Goal: Transaction & Acquisition: Subscribe to service/newsletter

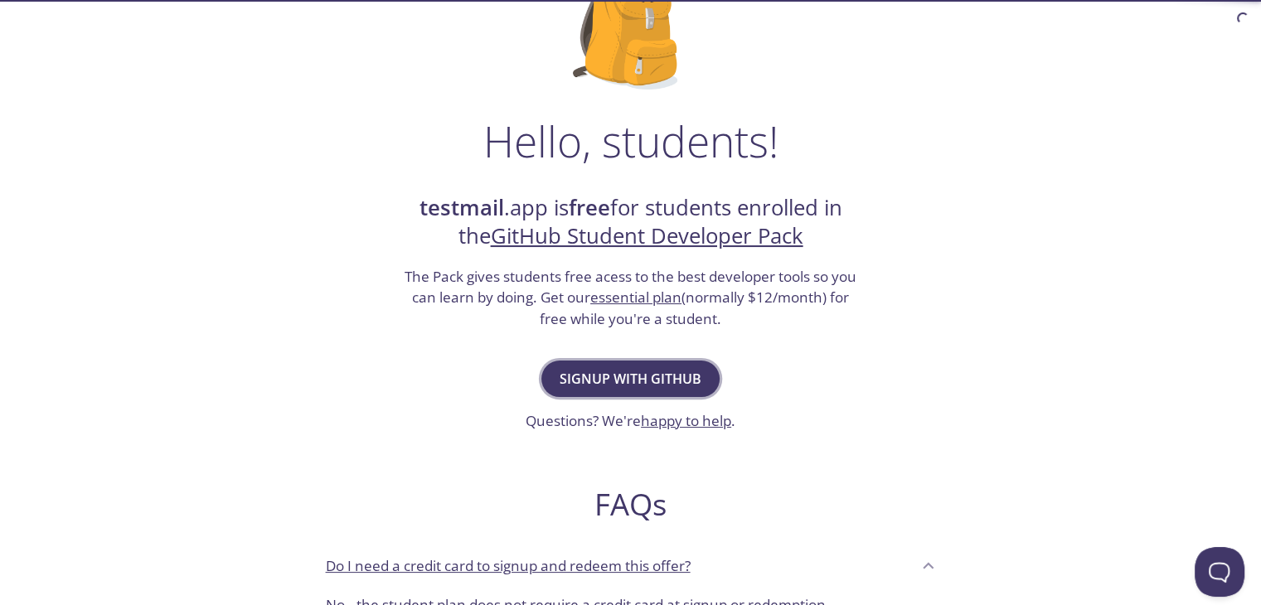
click at [686, 366] on button "Signup with GitHub" at bounding box center [630, 379] width 178 height 36
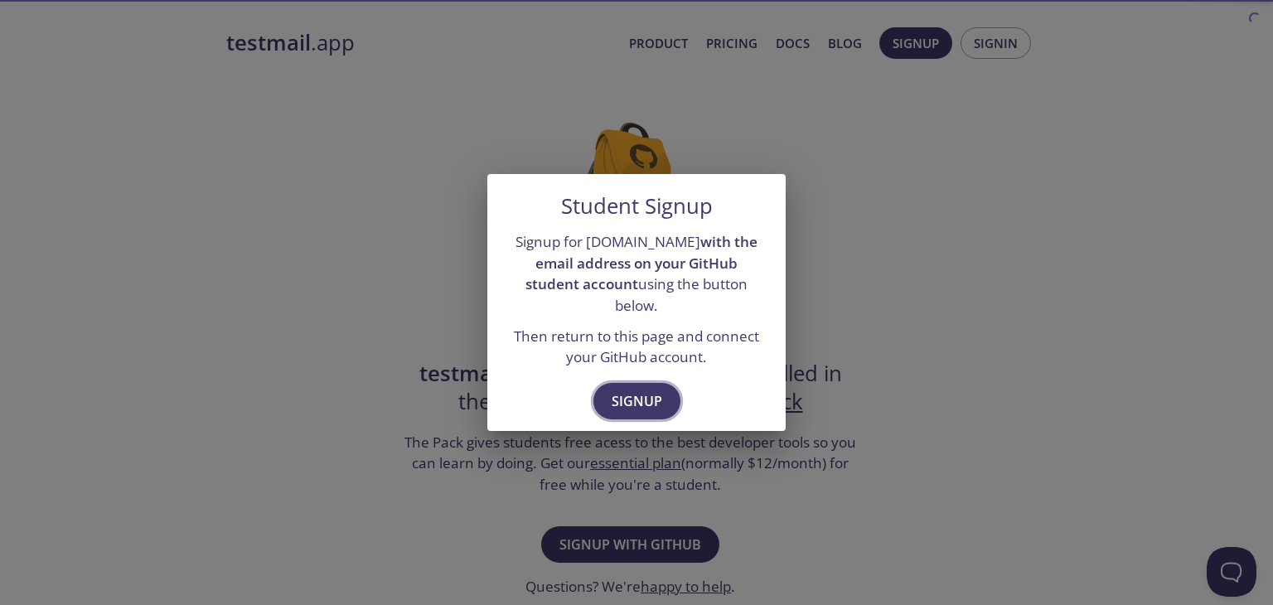
click at [611, 395] on button "Signup" at bounding box center [637, 401] width 87 height 36
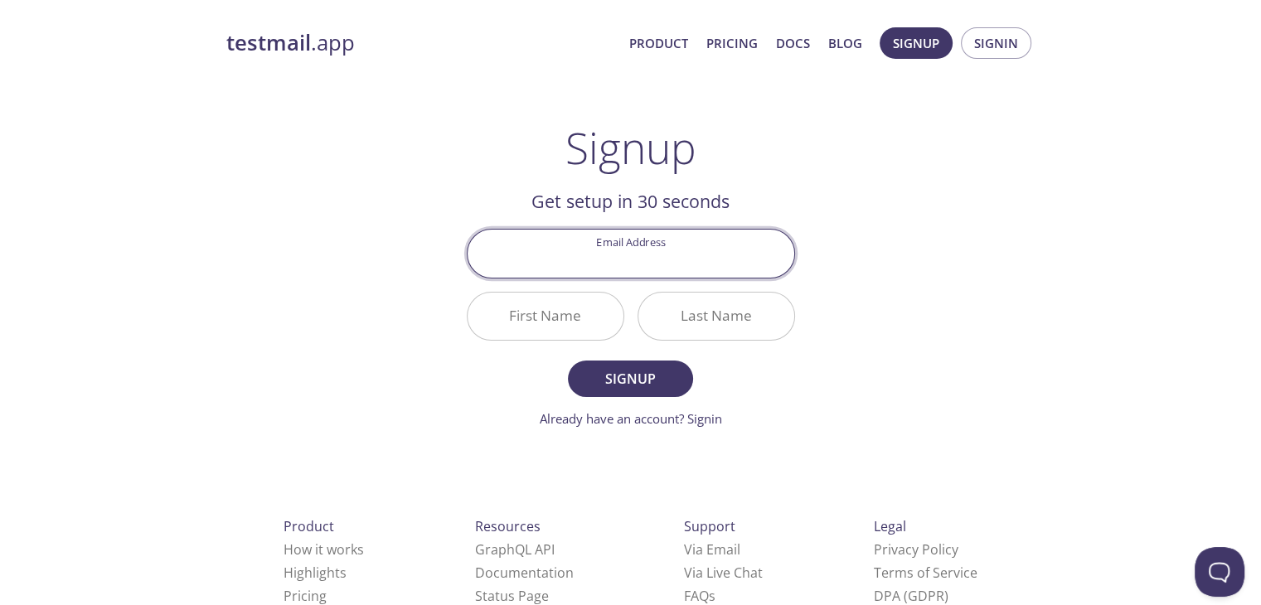
click at [665, 252] on input "Email Address" at bounding box center [631, 253] width 327 height 47
type input "[EMAIL_ADDRESS][DOMAIN_NAME]"
click at [549, 313] on input "First Name" at bounding box center [546, 316] width 156 height 47
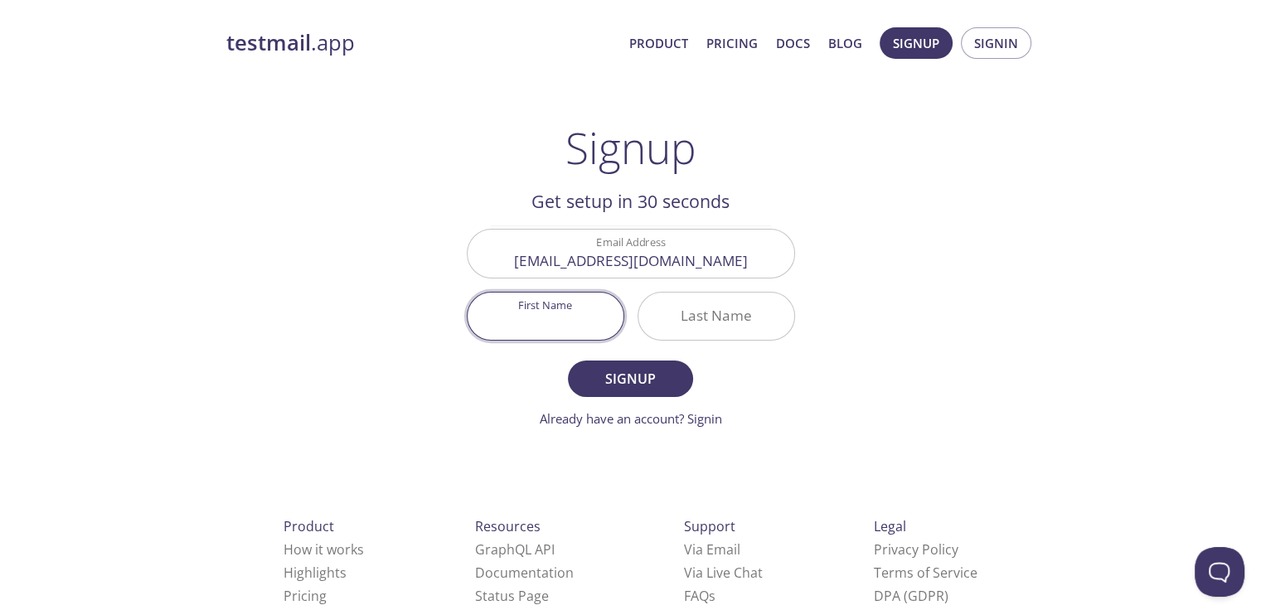
click at [580, 322] on input "First Name" at bounding box center [546, 316] width 156 height 47
type input "Nikhil"
click at [783, 312] on input "Last Name" at bounding box center [716, 316] width 156 height 47
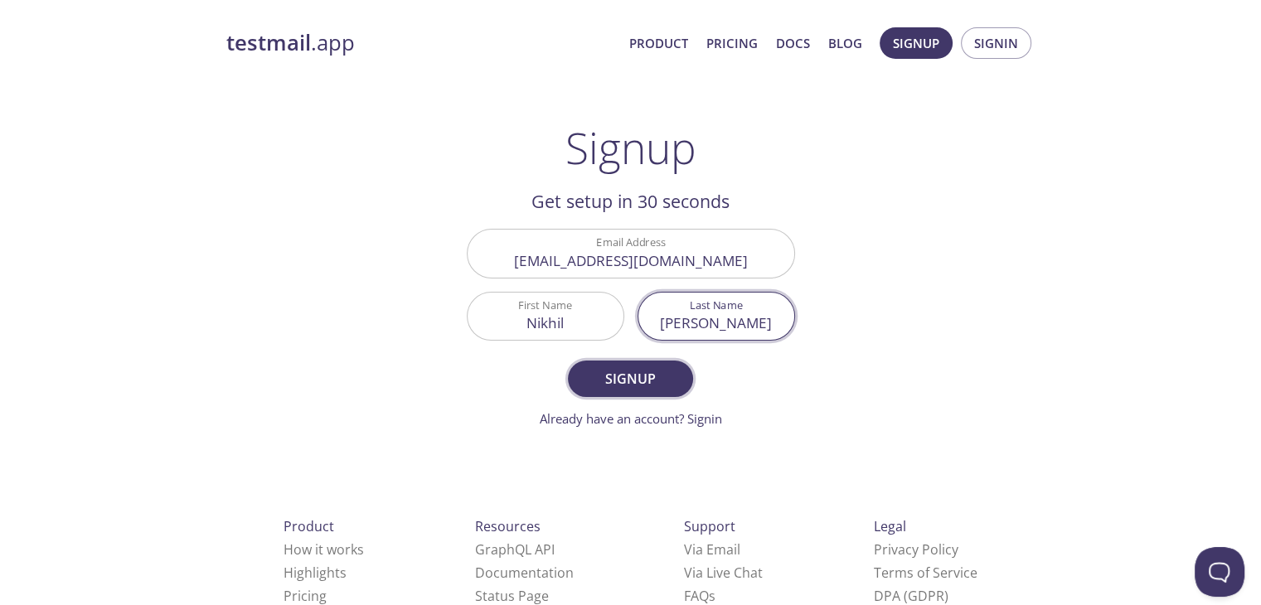
type input "[PERSON_NAME]"
click at [629, 387] on span "Signup" at bounding box center [630, 378] width 88 height 23
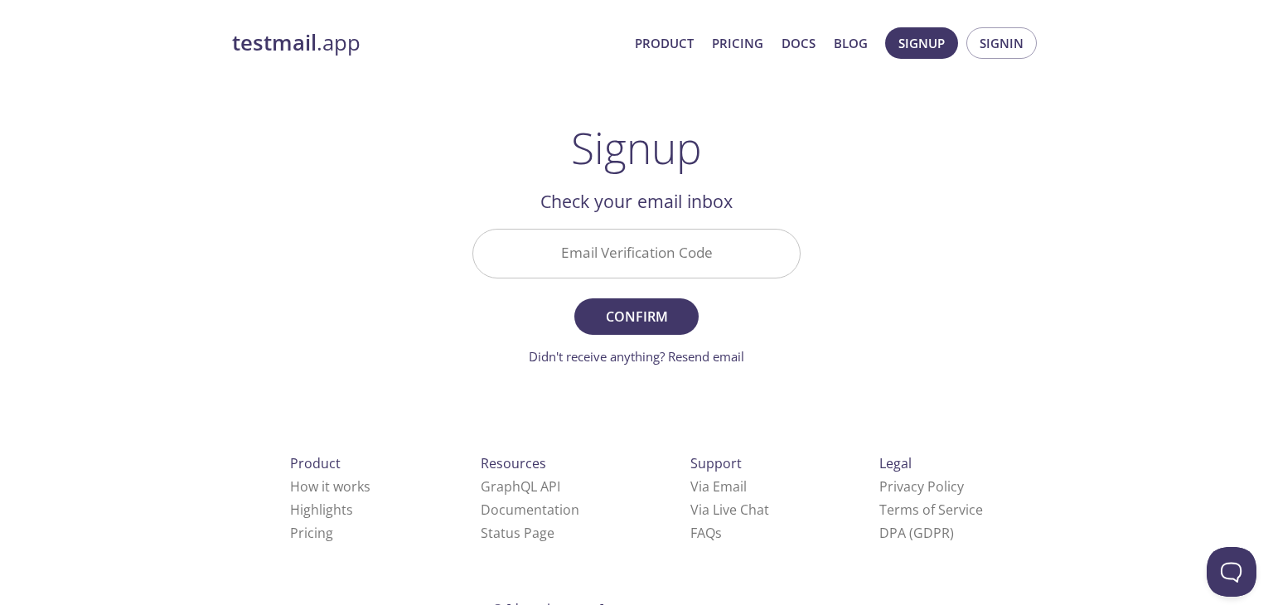
click at [670, 257] on input "Email Verification Code" at bounding box center [636, 253] width 327 height 47
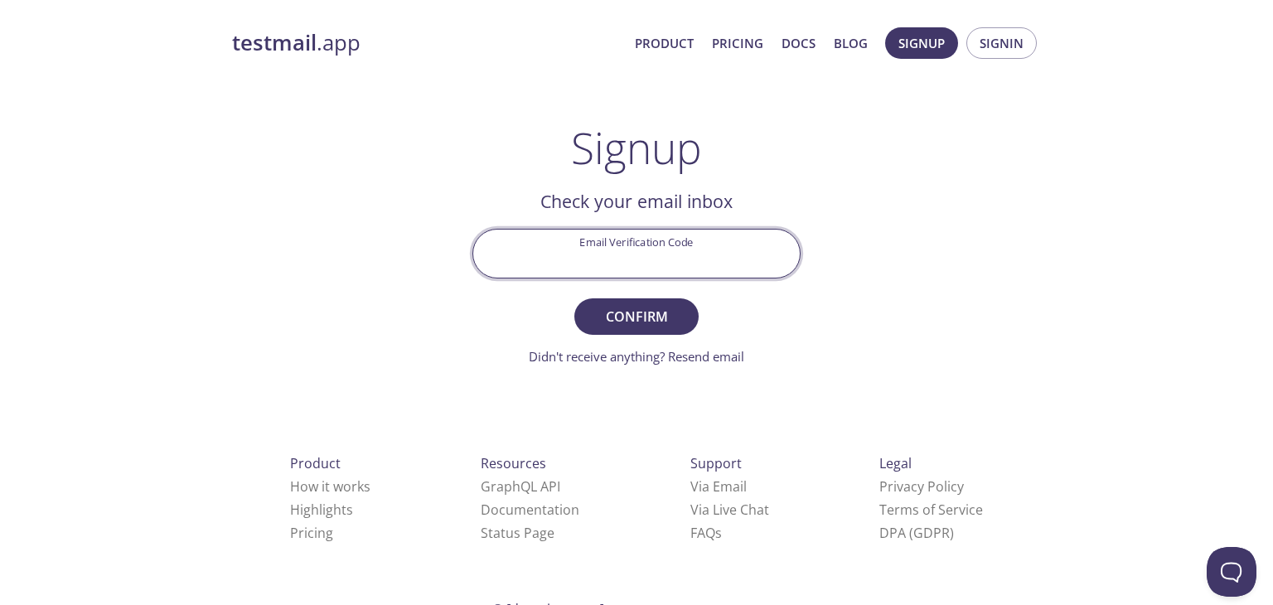
paste input "UVAFZXD"
type input "UVAFZXD"
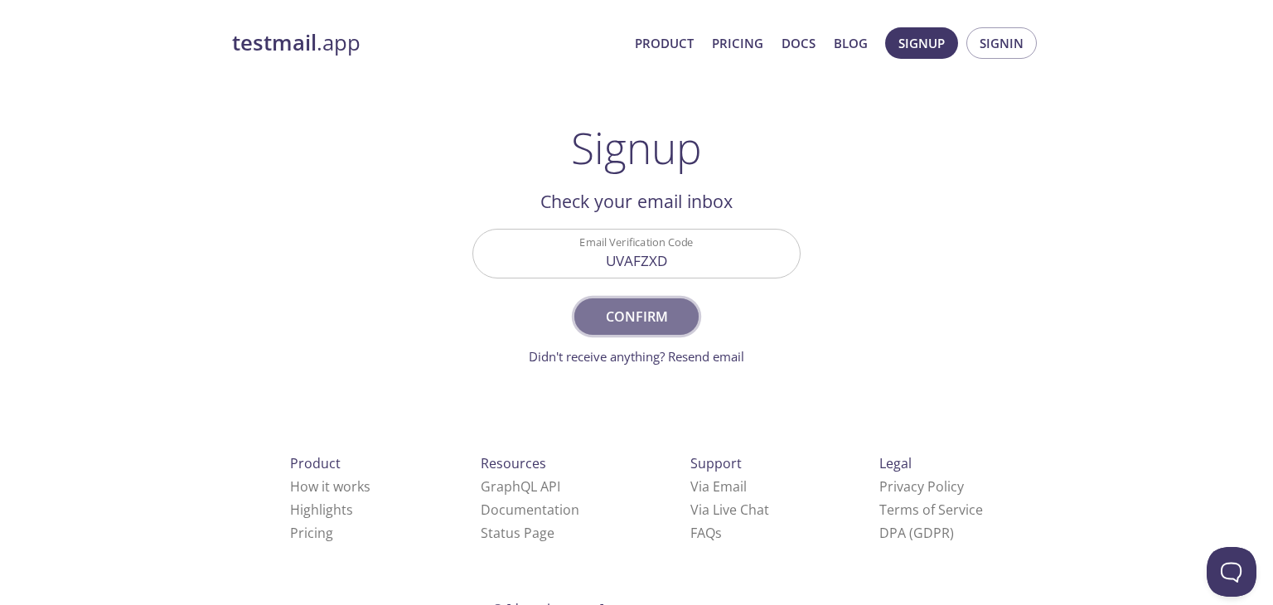
click at [653, 310] on span "Confirm" at bounding box center [637, 316] width 88 height 23
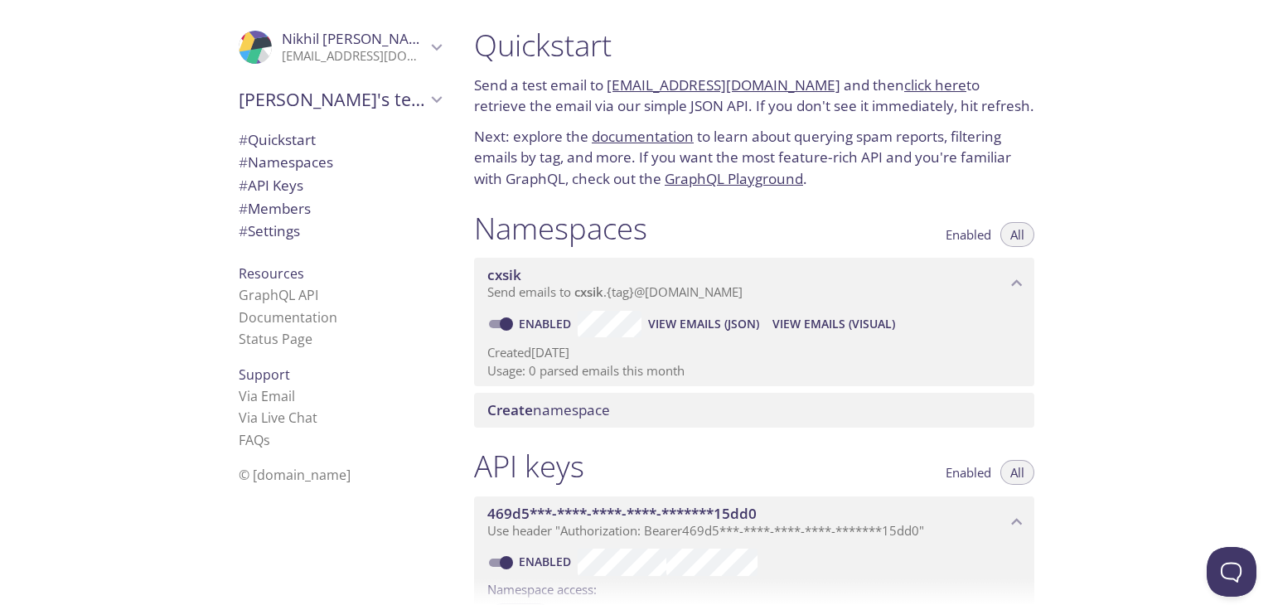
scroll to position [83, 0]
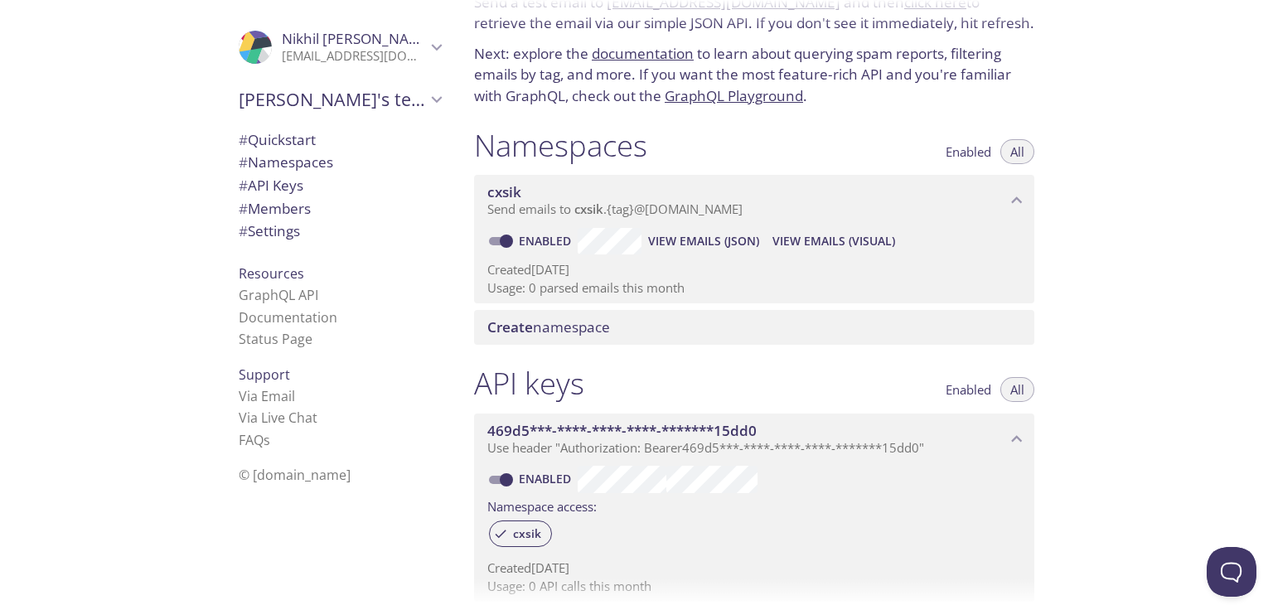
click at [683, 210] on span "Send emails to cxsik . {tag} @[DOMAIN_NAME]" at bounding box center [614, 209] width 255 height 17
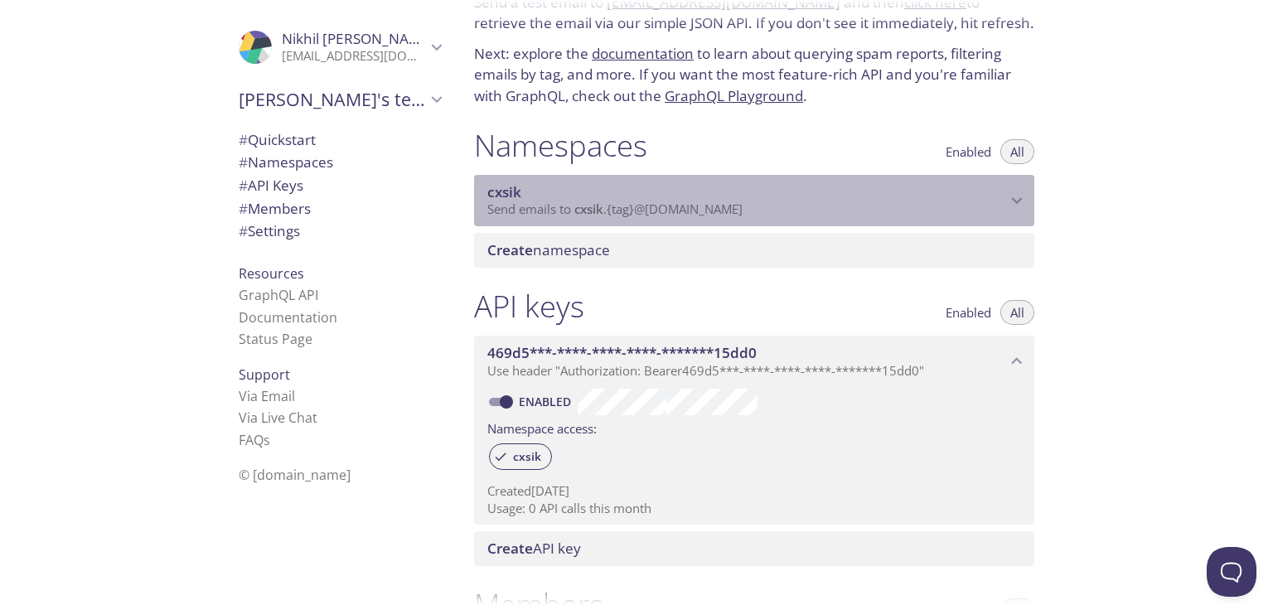
click at [684, 210] on span "Send emails to cxsik . {tag} @[DOMAIN_NAME]" at bounding box center [614, 209] width 255 height 17
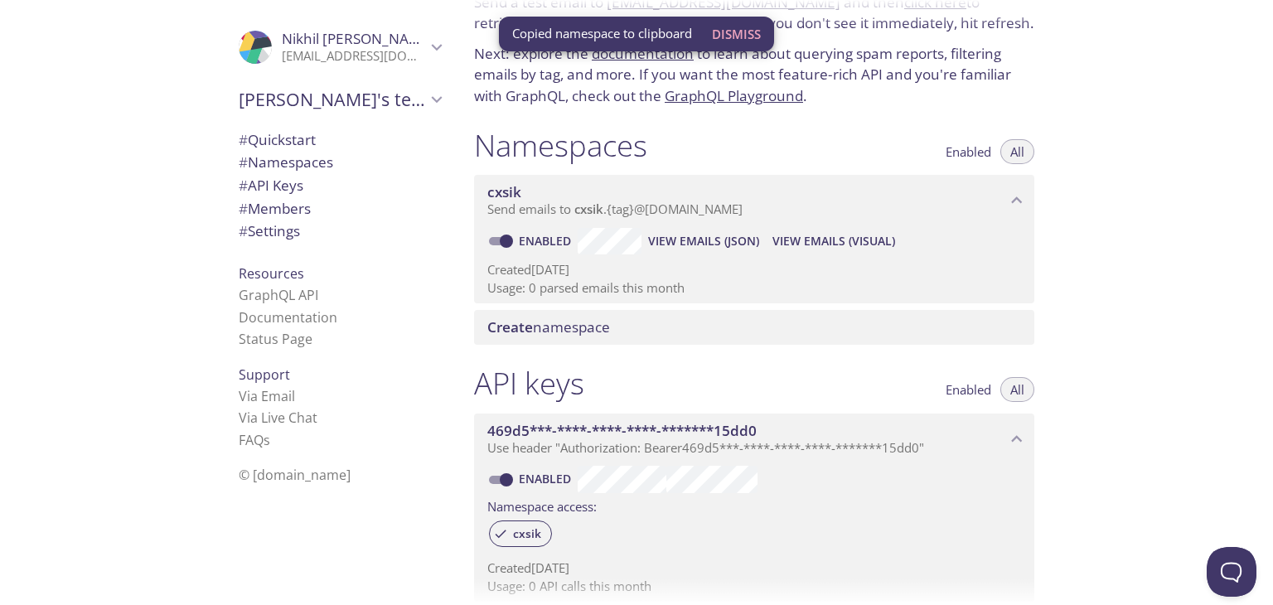
click at [1090, 148] on div "Quickstart Send a test email to [EMAIL_ADDRESS][DOMAIN_NAME] and then click her…" at bounding box center [867, 302] width 812 height 605
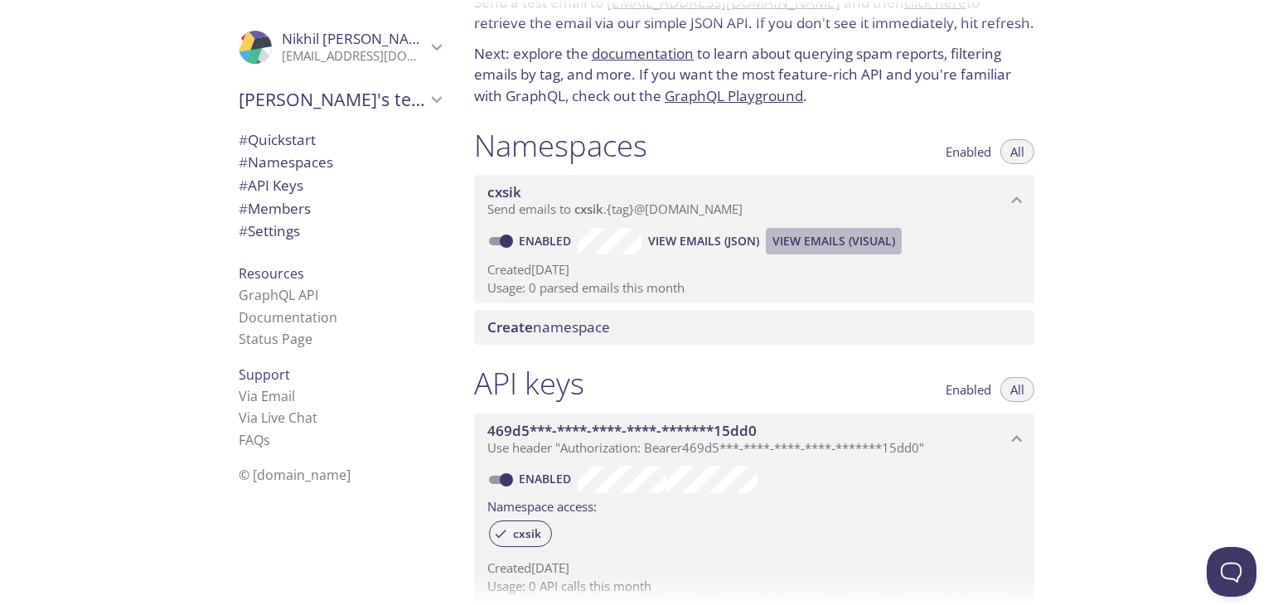
click at [866, 240] on span "View Emails (Visual)" at bounding box center [834, 241] width 123 height 20
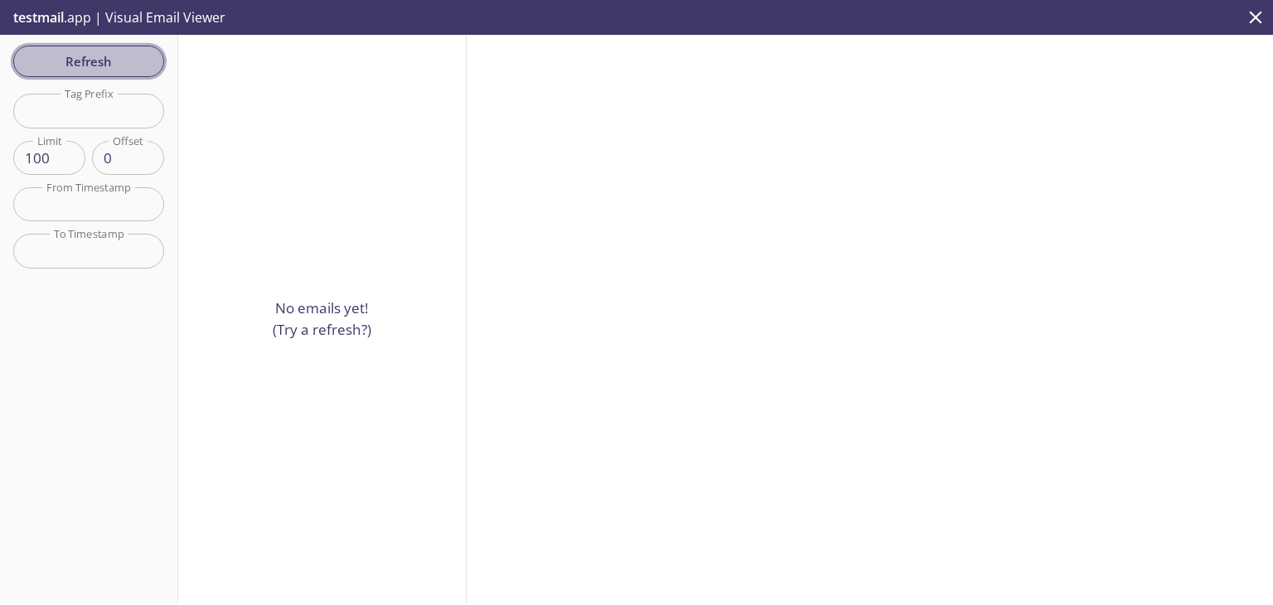
click at [128, 51] on span "Refresh" at bounding box center [89, 62] width 124 height 22
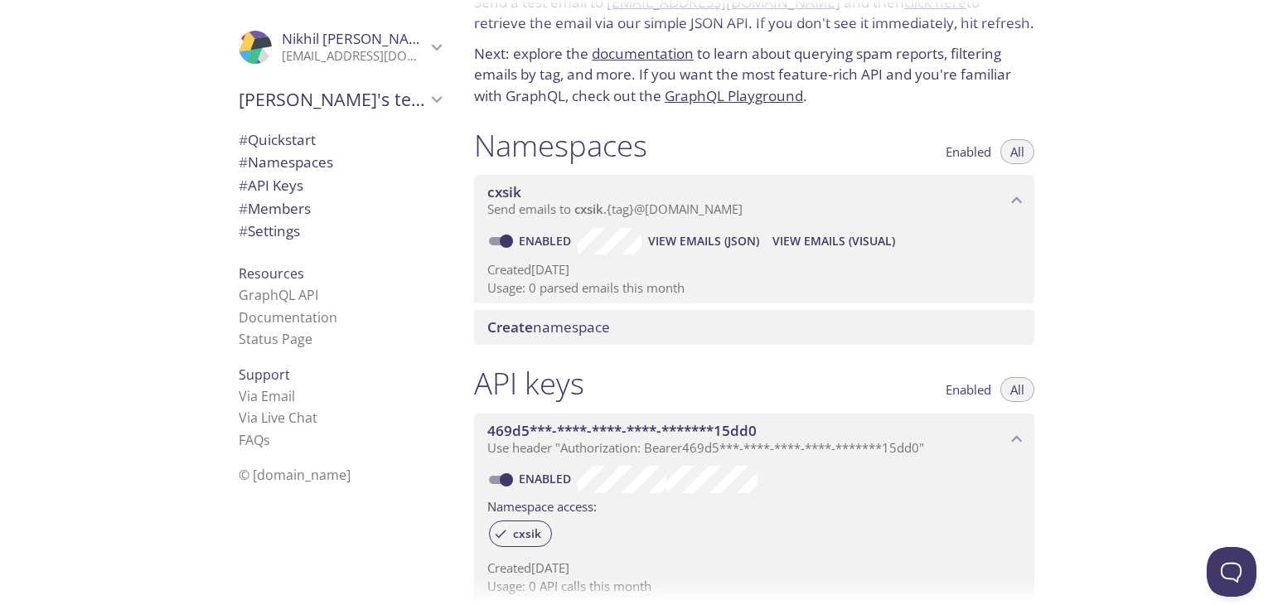
click at [988, 190] on span "cxsik" at bounding box center [746, 192] width 519 height 18
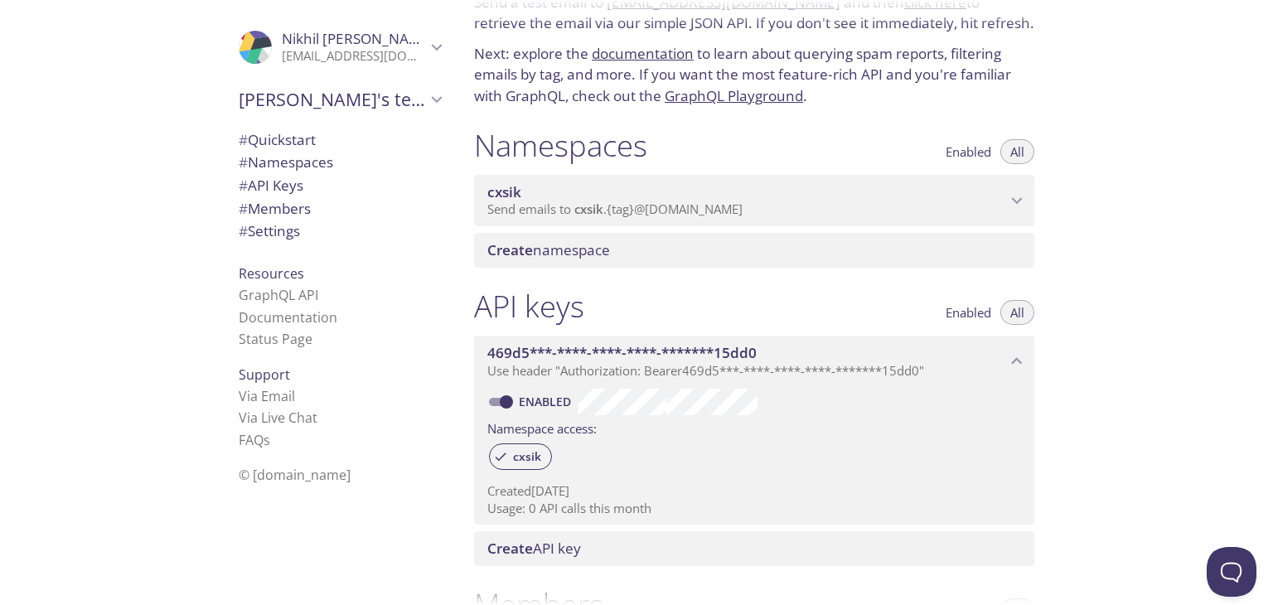
click at [988, 190] on span "cxsik" at bounding box center [746, 192] width 519 height 18
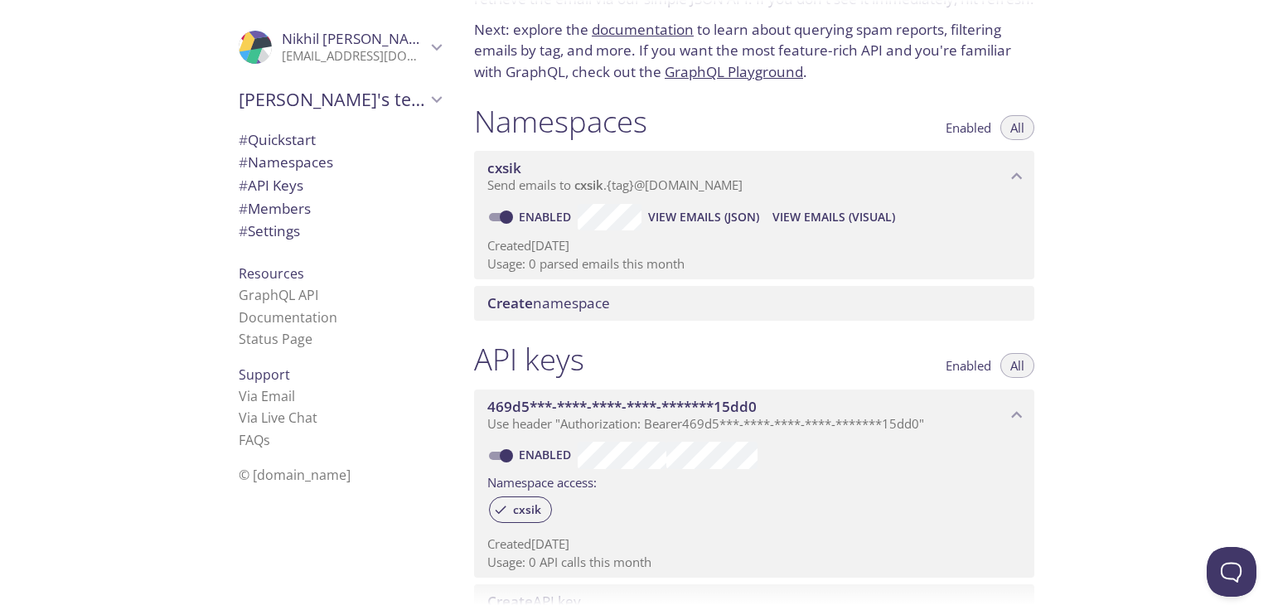
scroll to position [76, 0]
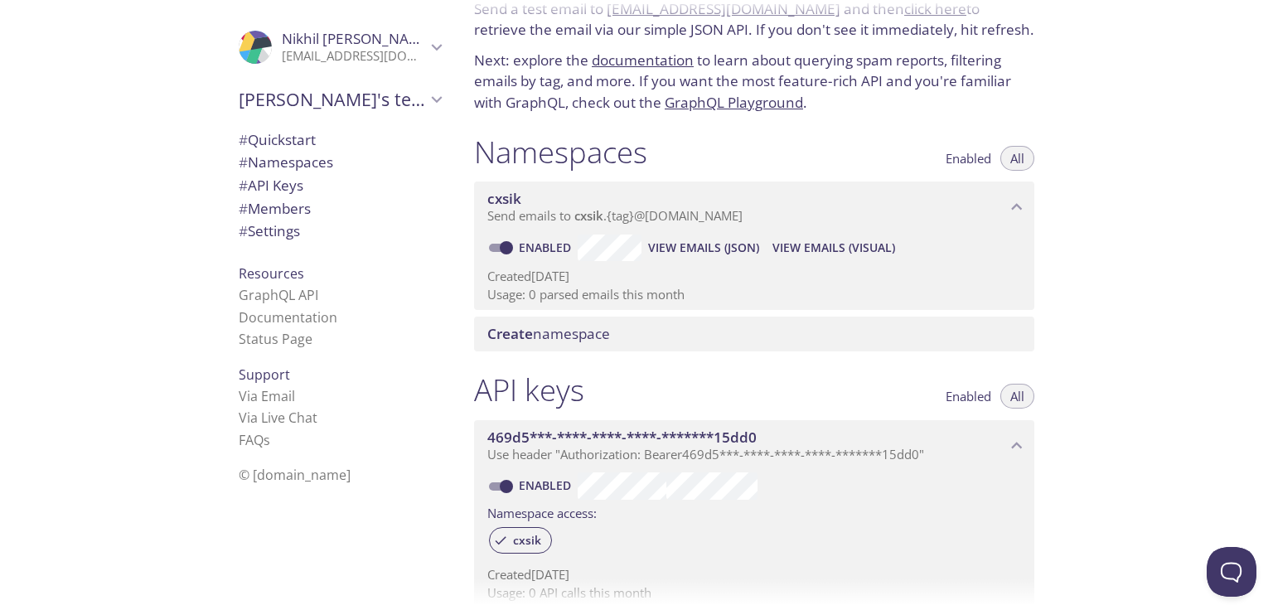
click at [617, 212] on span "Send emails to cxsik . {tag} @[DOMAIN_NAME]" at bounding box center [614, 215] width 255 height 17
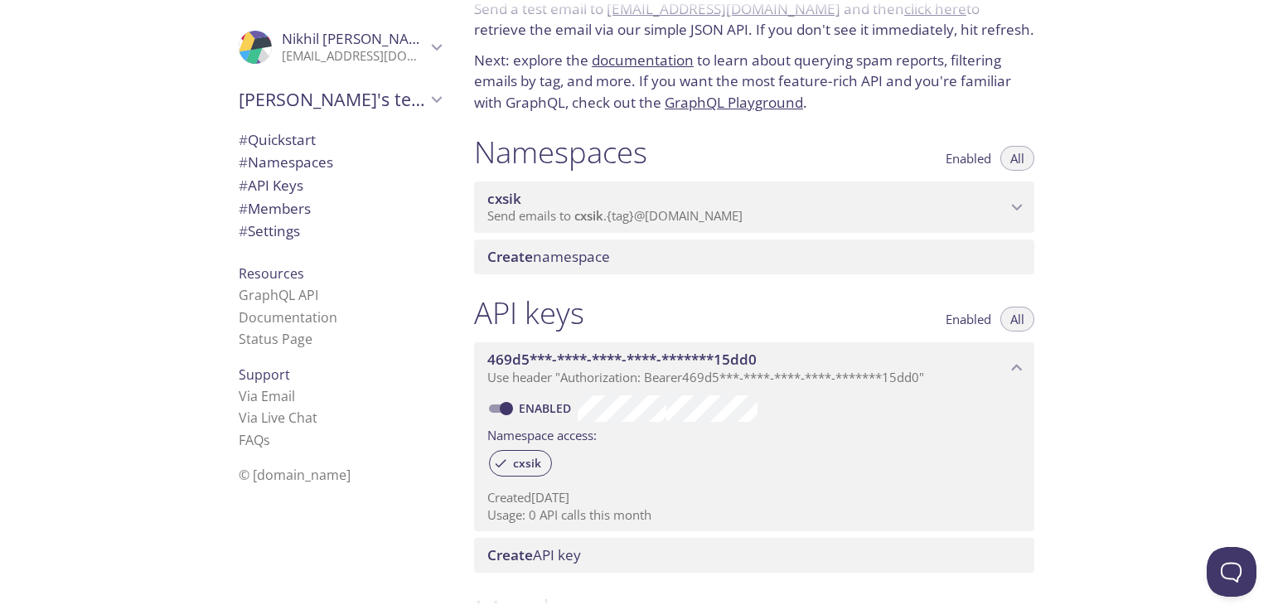
click at [617, 212] on span "Send emails to cxsik . {tag} @[DOMAIN_NAME]" at bounding box center [614, 215] width 255 height 17
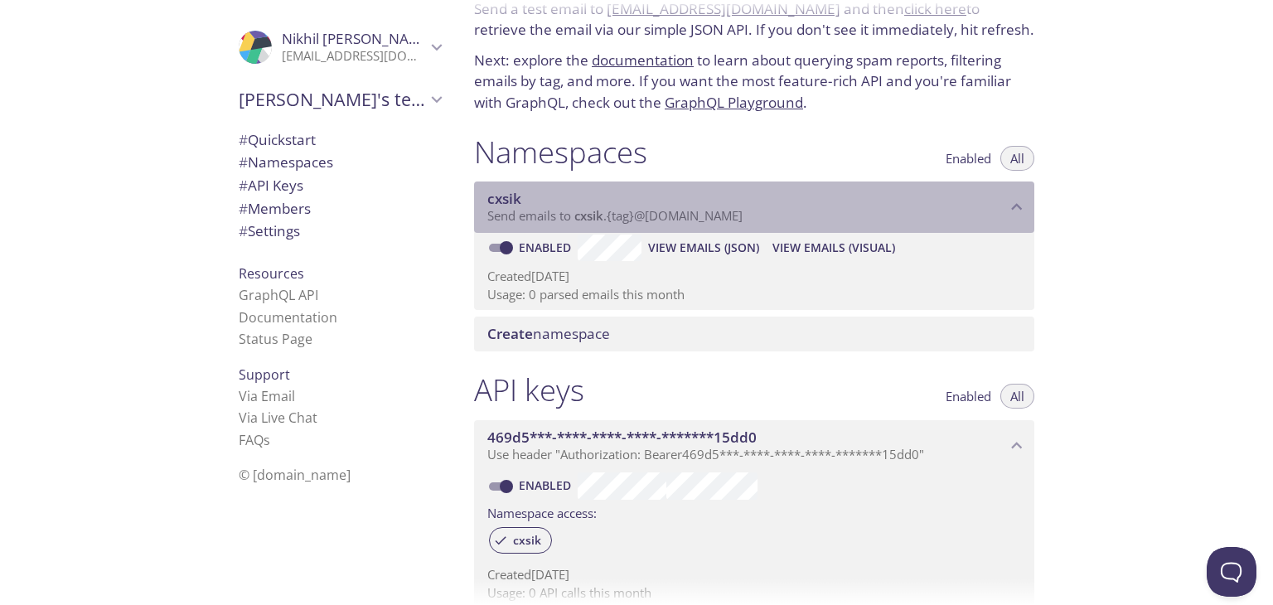
drag, startPoint x: 565, startPoint y: 216, endPoint x: 609, endPoint y: 216, distance: 43.9
click at [633, 216] on span "Send emails to cxsik . {tag} @[DOMAIN_NAME]" at bounding box center [614, 215] width 255 height 17
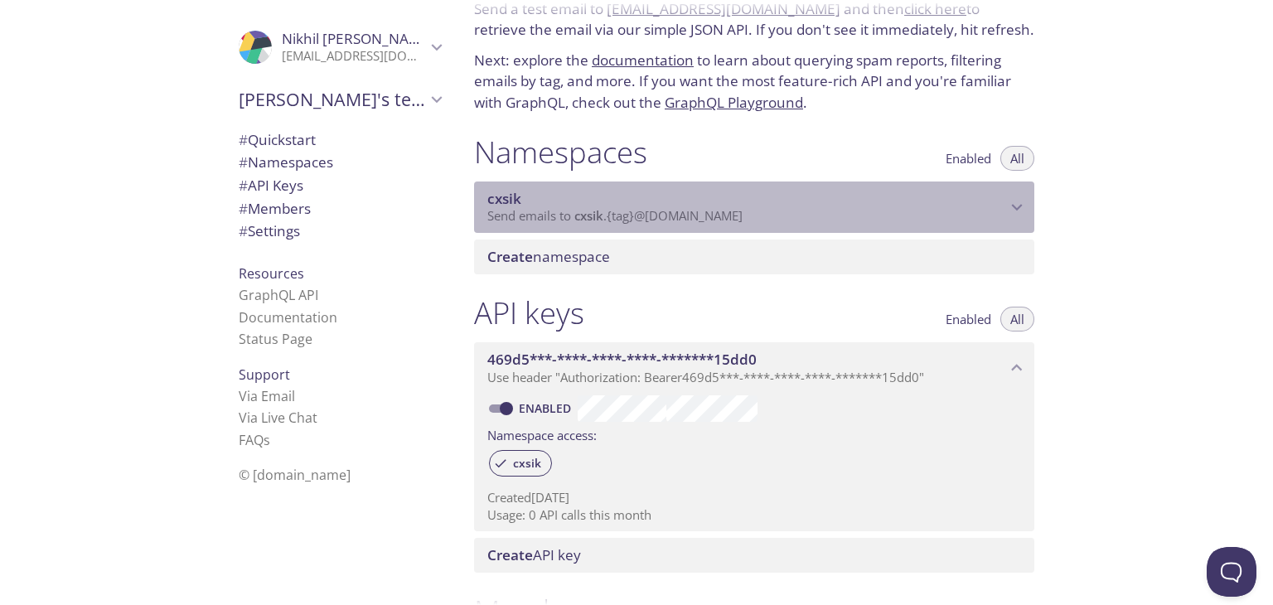
click at [533, 209] on span "Send emails to cxsik . {tag} @[DOMAIN_NAME]" at bounding box center [614, 215] width 255 height 17
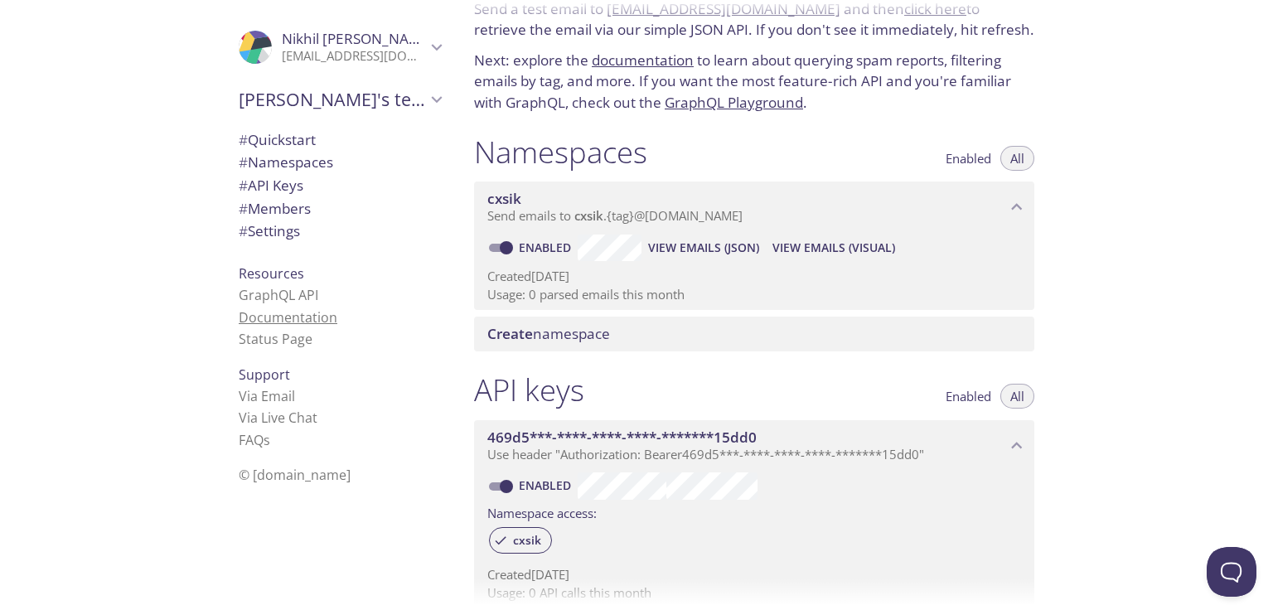
click at [281, 314] on link "Documentation" at bounding box center [288, 317] width 99 height 18
click at [837, 248] on span "View Emails (Visual)" at bounding box center [834, 248] width 123 height 20
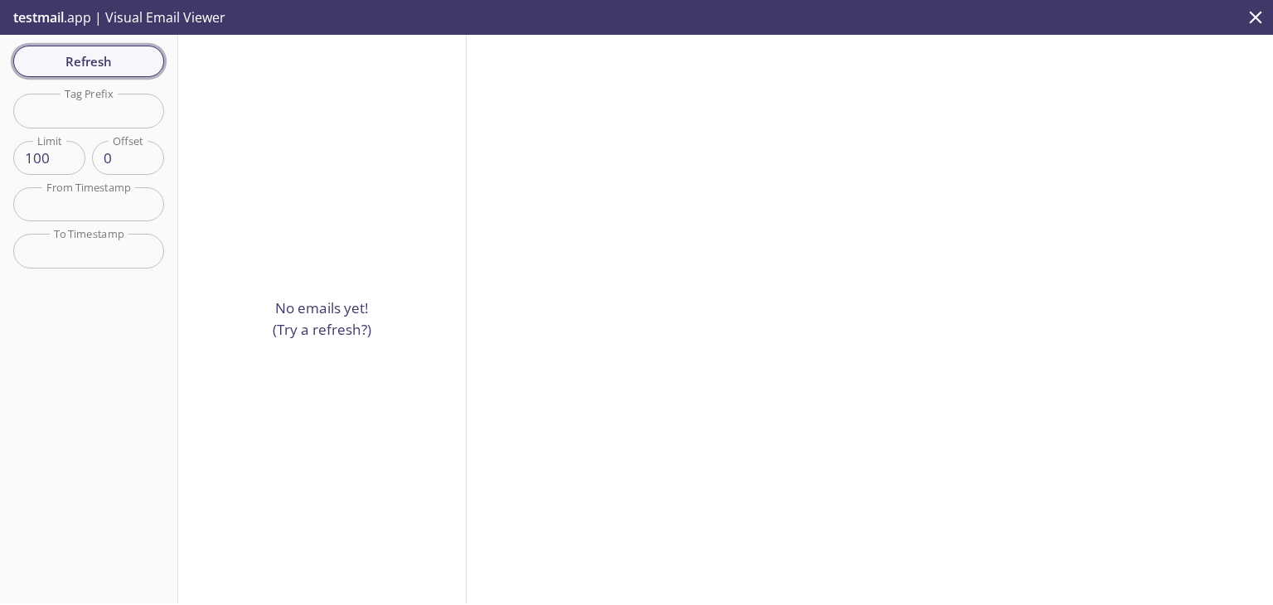
click at [128, 52] on span "Refresh" at bounding box center [89, 62] width 124 height 22
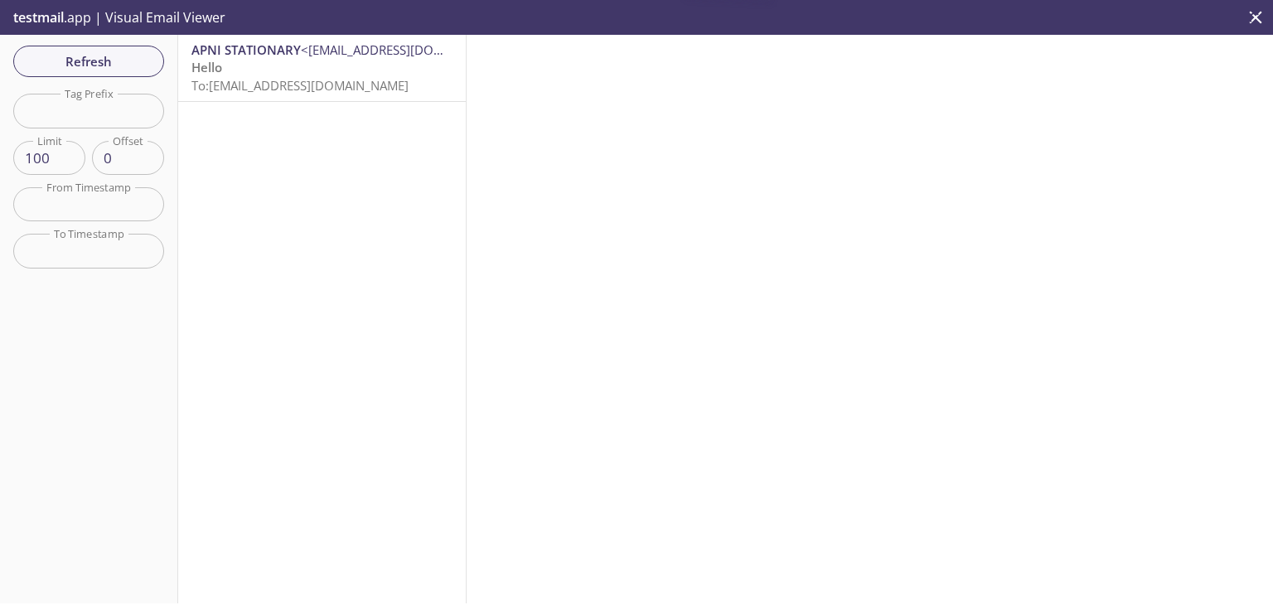
click at [416, 80] on p "Hello To: [EMAIL_ADDRESS][DOMAIN_NAME]" at bounding box center [322, 77] width 261 height 36
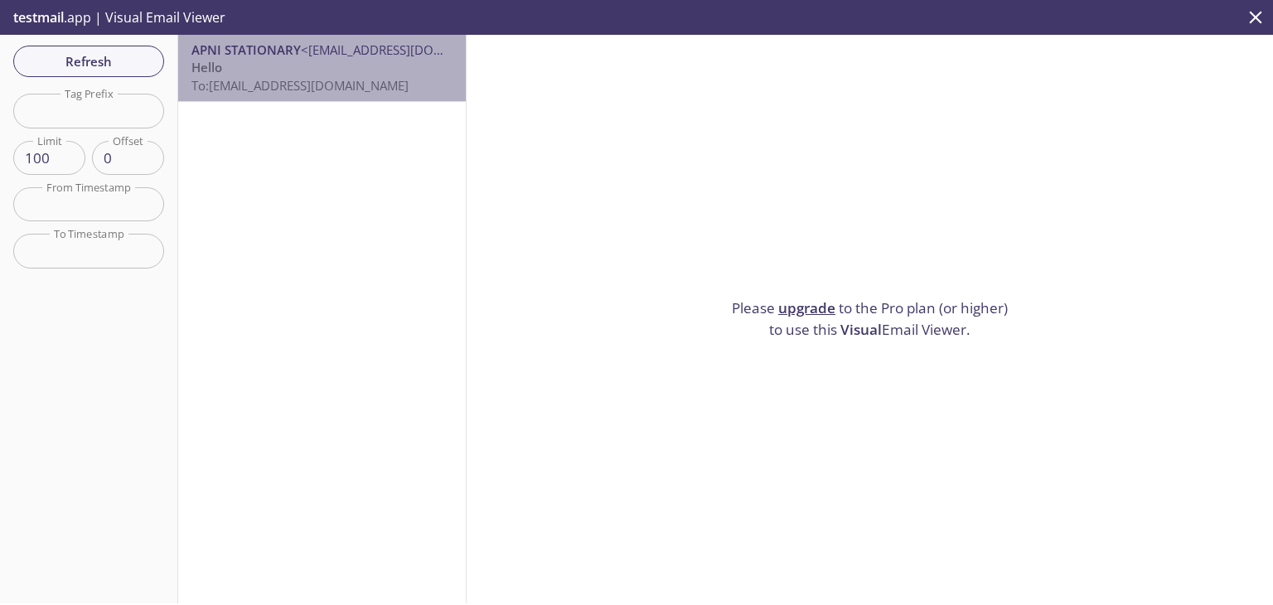
click at [355, 77] on span "To: [EMAIL_ADDRESS][DOMAIN_NAME]" at bounding box center [300, 85] width 217 height 17
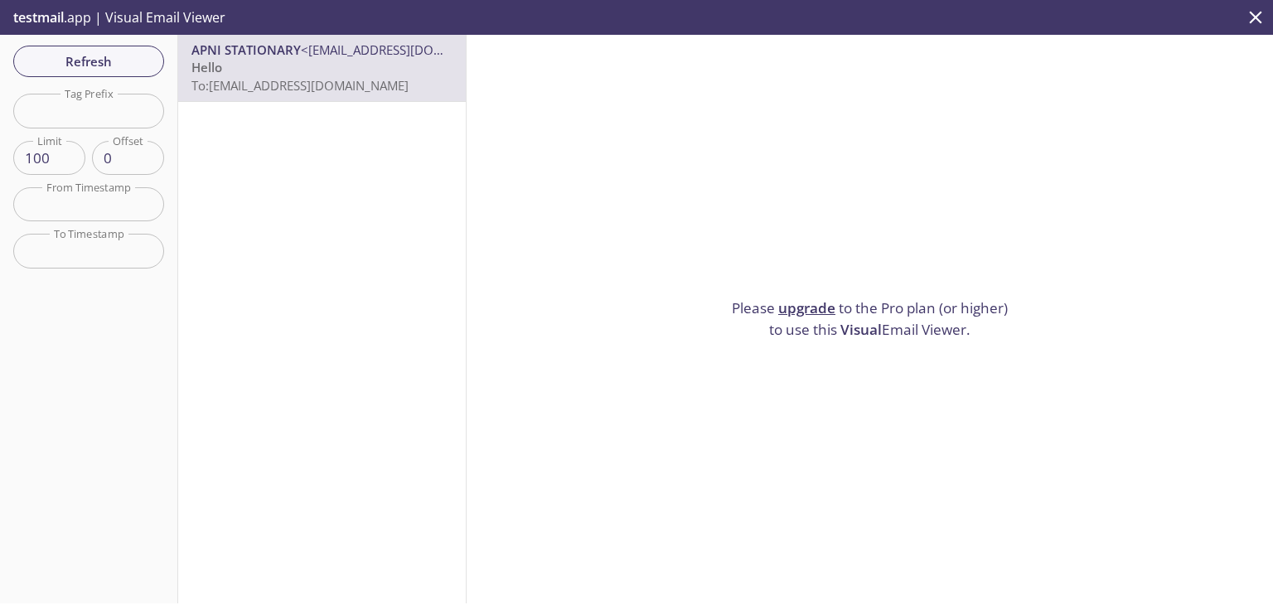
click at [256, 61] on p "Hello To: [EMAIL_ADDRESS][DOMAIN_NAME]" at bounding box center [322, 77] width 261 height 36
